Goal: Ask a question

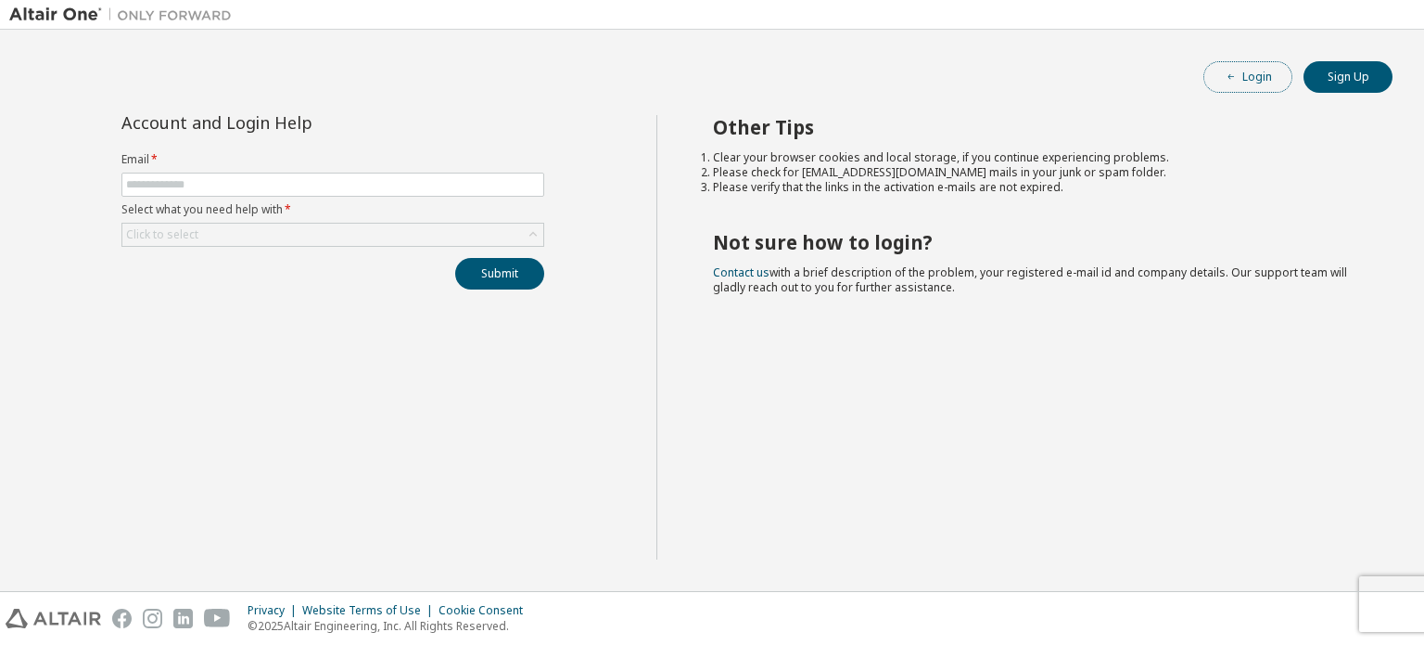
click at [1258, 69] on button "Login" at bounding box center [1248, 77] width 89 height 32
click at [371, 190] on input "text" at bounding box center [333, 184] width 414 height 15
click at [456, 319] on div "Account and Login Help Email * Select what you need help with * Click to select…" at bounding box center [332, 337] width 647 height 444
